Goal: Transaction & Acquisition: Download file/media

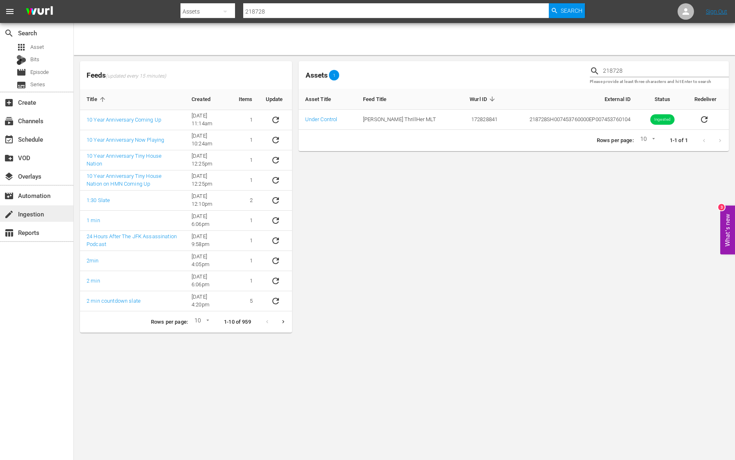
click at [41, 214] on div "create Ingestion" at bounding box center [23, 212] width 46 height 7
click at [40, 201] on div "movie_filter Automation" at bounding box center [36, 195] width 73 height 16
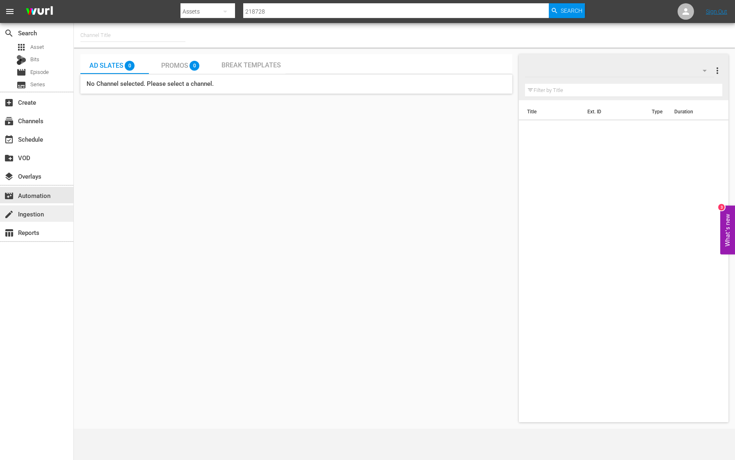
click at [32, 221] on div "create Ingestion" at bounding box center [36, 213] width 73 height 16
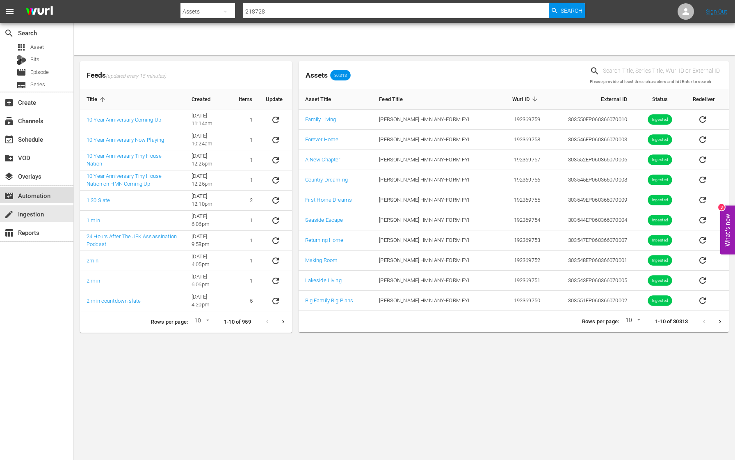
click at [40, 194] on div "movie_filter Automation" at bounding box center [23, 193] width 46 height 7
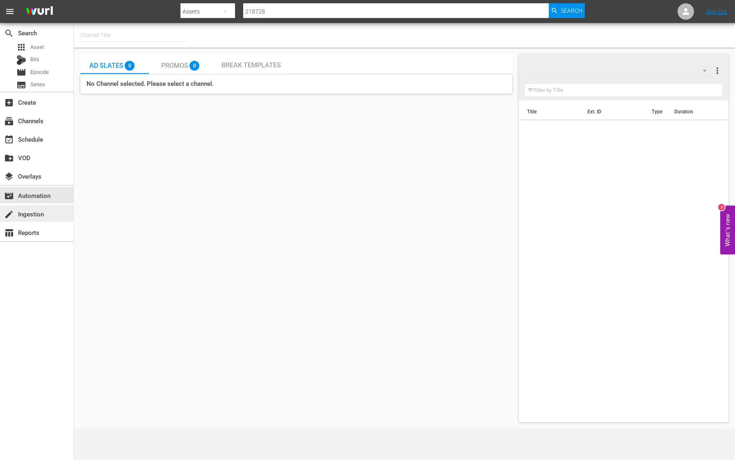
click at [40, 215] on div "create Ingestion" at bounding box center [23, 212] width 46 height 7
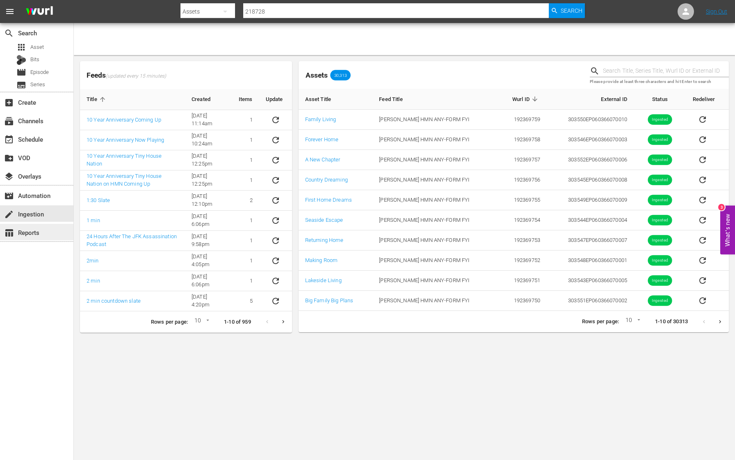
click at [41, 231] on div "table_chart Reports" at bounding box center [23, 230] width 46 height 7
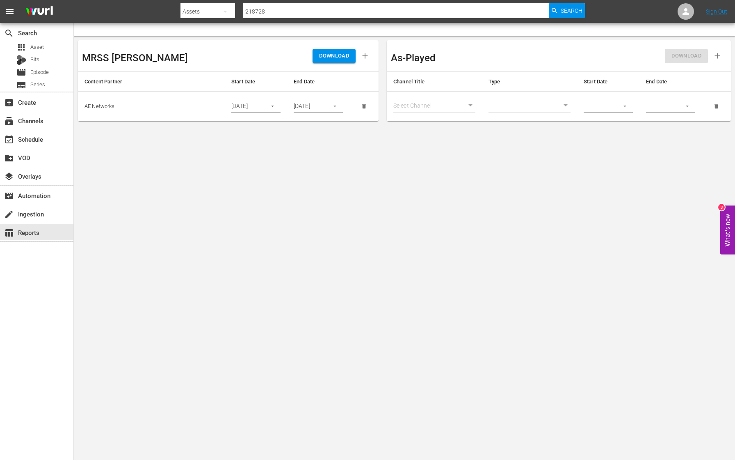
click at [275, 107] on icon "button" at bounding box center [273, 106] width 6 height 6
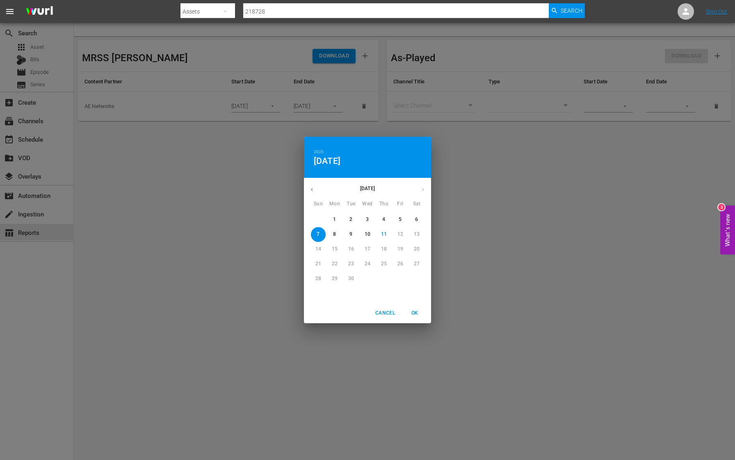
click at [385, 234] on p "11" at bounding box center [384, 234] width 6 height 7
click at [415, 312] on span "OK" at bounding box center [415, 313] width 20 height 9
type input "[DATE]"
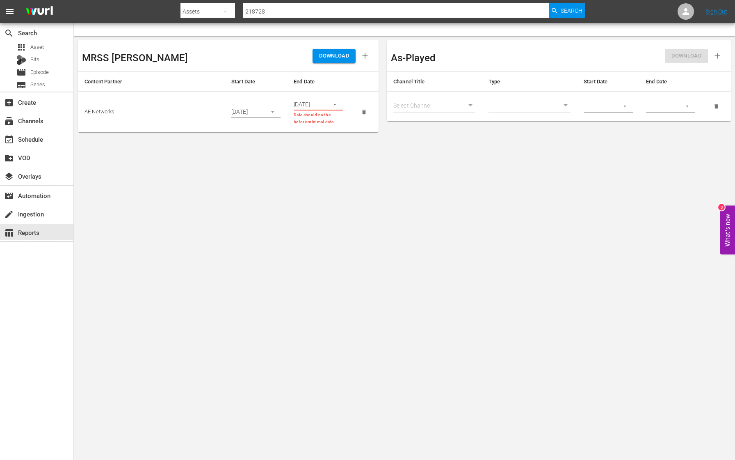
click at [336, 105] on icon "button" at bounding box center [335, 104] width 6 height 6
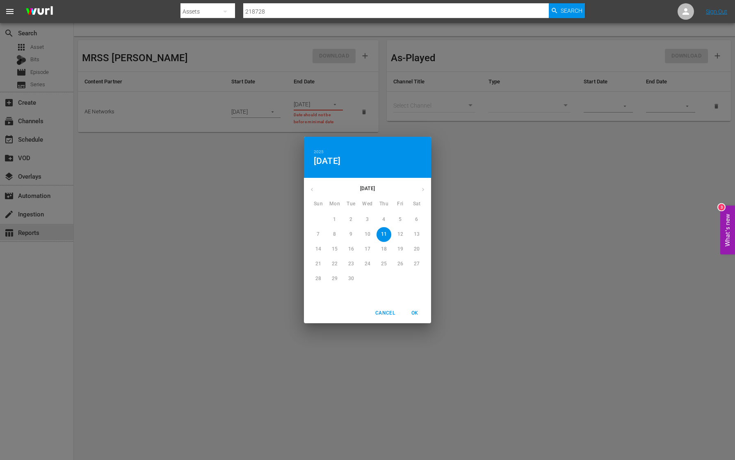
click at [380, 233] on span "11" at bounding box center [384, 234] width 15 height 7
click at [415, 314] on span "OK" at bounding box center [415, 313] width 20 height 9
type input "[DATE]"
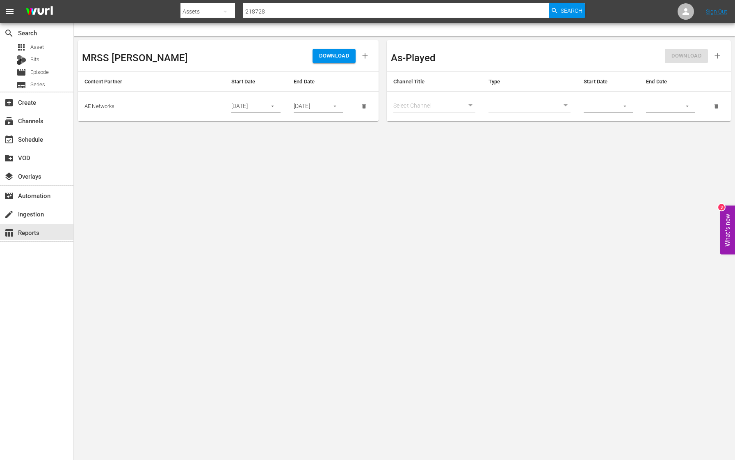
click at [337, 55] on span "DOWNLOAD" at bounding box center [334, 55] width 30 height 9
